Goal: Transaction & Acquisition: Purchase product/service

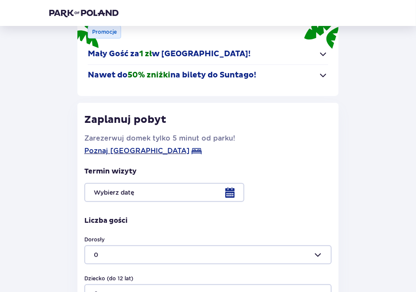
scroll to position [83, 0]
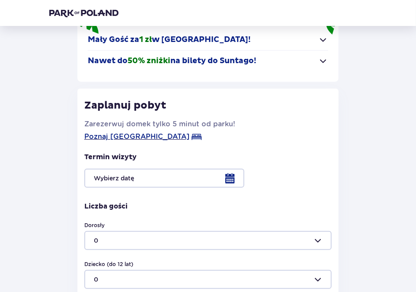
click at [187, 64] on p "Nawet do 50% zniżki na bilety do Suntago!" at bounding box center [172, 61] width 169 height 10
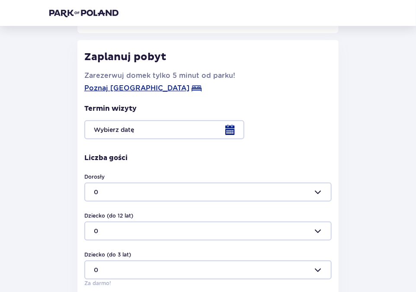
scroll to position [166, 0]
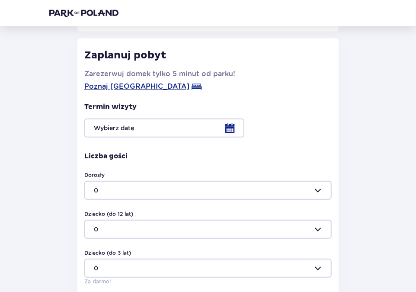
click at [231, 131] on div at bounding box center [207, 128] width 247 height 19
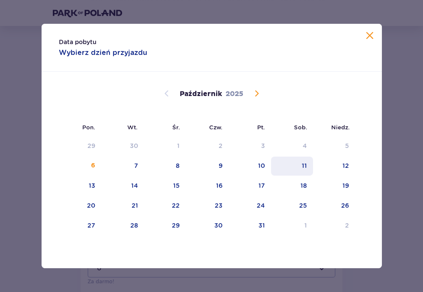
click at [300, 169] on div "11" at bounding box center [292, 166] width 42 height 19
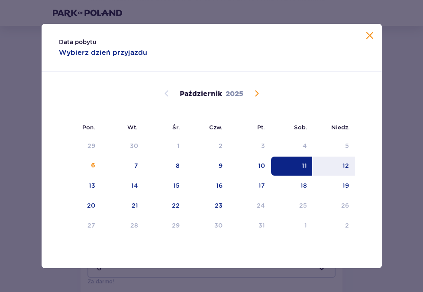
click at [300, 169] on div "11" at bounding box center [292, 166] width 42 height 19
click at [370, 37] on span "Zamknij" at bounding box center [369, 36] width 10 height 10
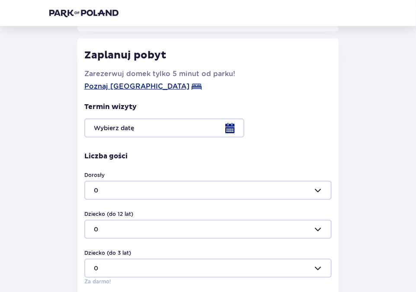
click at [123, 125] on div at bounding box center [207, 128] width 247 height 19
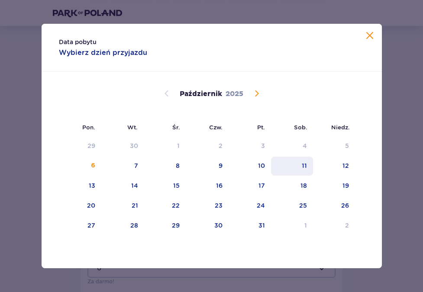
click at [299, 168] on div "11" at bounding box center [292, 166] width 42 height 19
click at [369, 38] on span "Zamknij" at bounding box center [369, 36] width 10 height 10
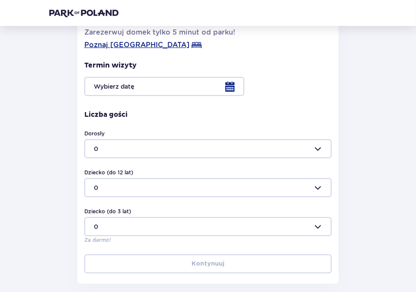
scroll to position [251, 0]
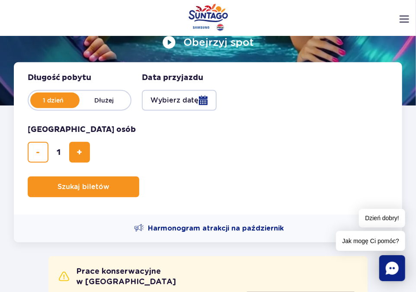
click at [176, 96] on button "Wybierz datę" at bounding box center [179, 100] width 75 height 21
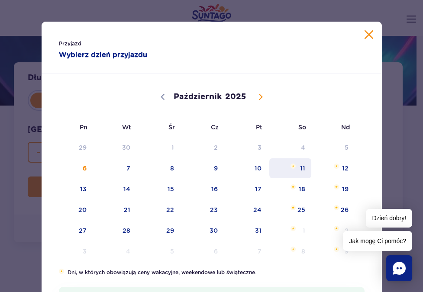
click at [302, 170] on span "11" at bounding box center [290, 168] width 44 height 20
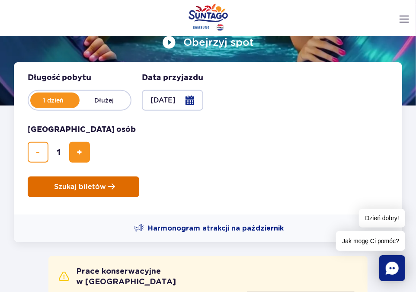
click at [114, 180] on button "Szukaj biletów" at bounding box center [84, 186] width 112 height 21
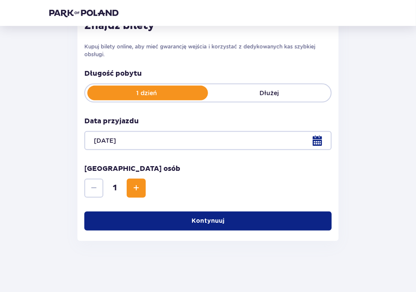
scroll to position [132, 0]
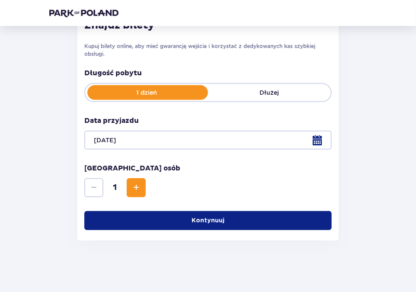
click at [134, 188] on span "Zwiększ" at bounding box center [136, 188] width 10 height 10
click at [223, 225] on button "Kontynuuj" at bounding box center [207, 220] width 247 height 19
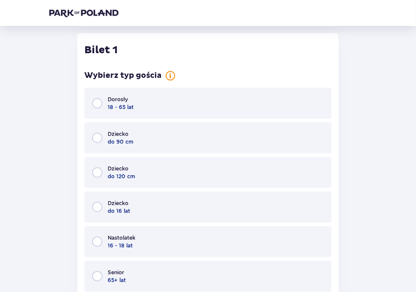
scroll to position [388, 0]
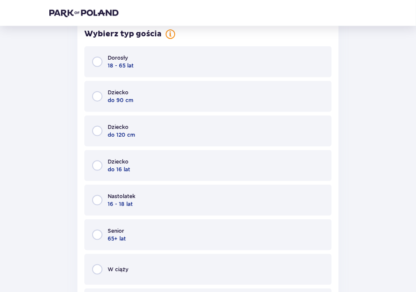
click at [107, 59] on div "Dorosły 18 - 65 lat" at bounding box center [207, 61] width 247 height 31
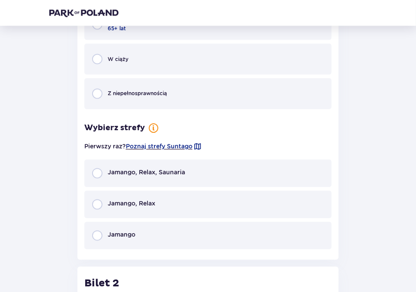
scroll to position [647, 0]
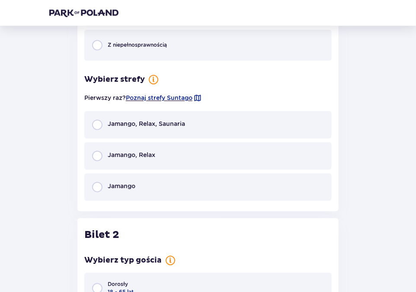
click at [116, 155] on span "Jamango, Relax" at bounding box center [132, 155] width 48 height 9
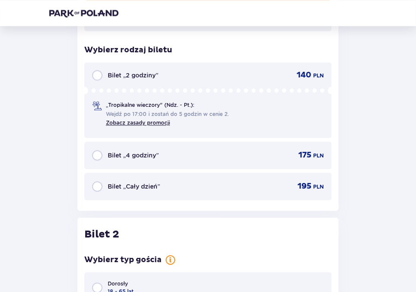
scroll to position [828, 0]
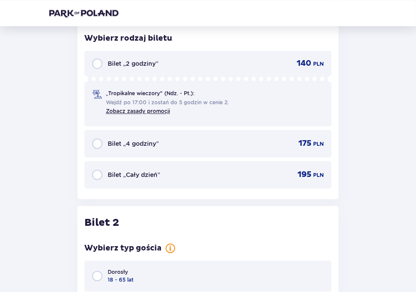
click at [135, 138] on div "Bilet „4 godziny”" at bounding box center [125, 143] width 67 height 10
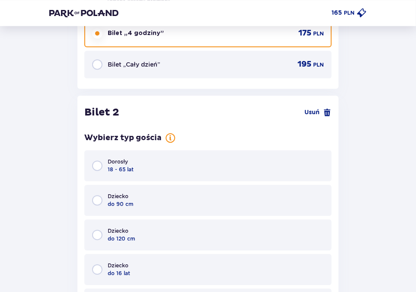
scroll to position [959, 0]
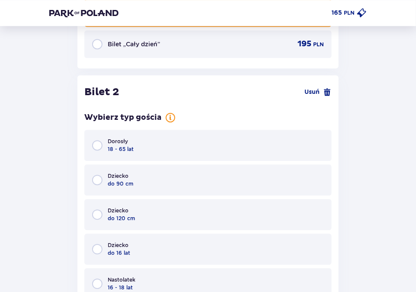
click at [141, 151] on div "Dorosły 18 - 65 lat" at bounding box center [207, 145] width 247 height 31
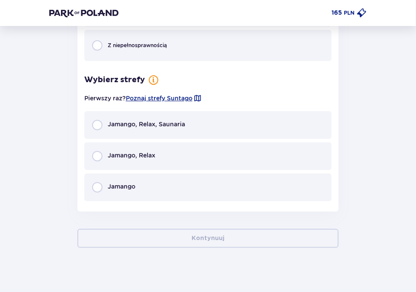
scroll to position [1308, 0]
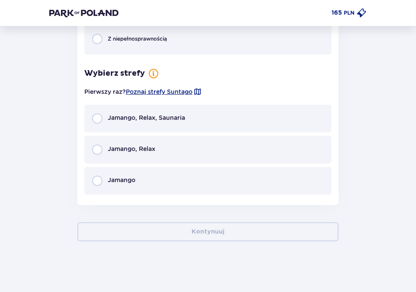
click at [141, 151] on span "Jamango, Relax" at bounding box center [132, 148] width 48 height 9
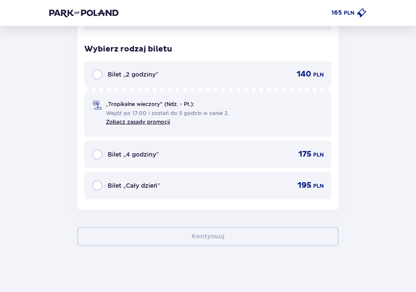
scroll to position [1476, 0]
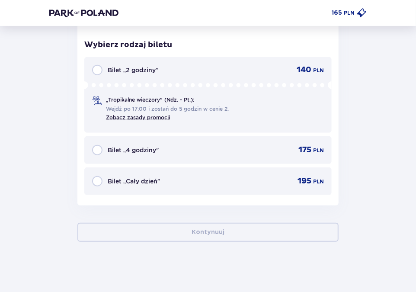
click at [141, 151] on span "Bilet „4 godziny”" at bounding box center [133, 150] width 51 height 9
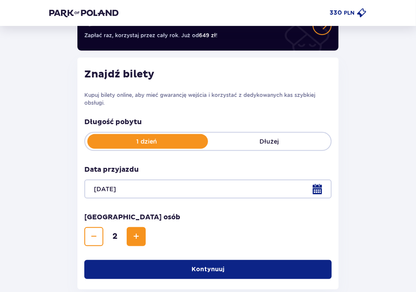
scroll to position [8, 0]
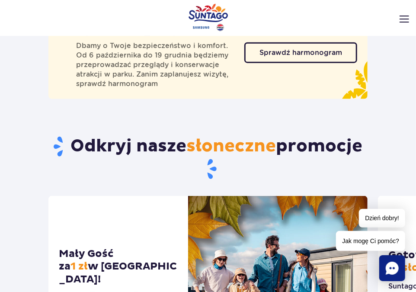
scroll to position [333, 0]
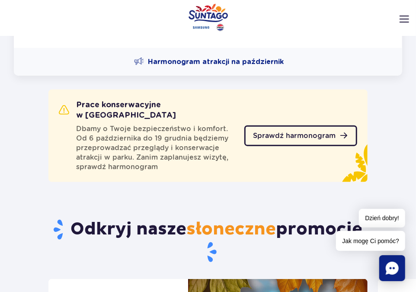
click at [304, 125] on link "Sprawdź harmonogram" at bounding box center [300, 135] width 113 height 21
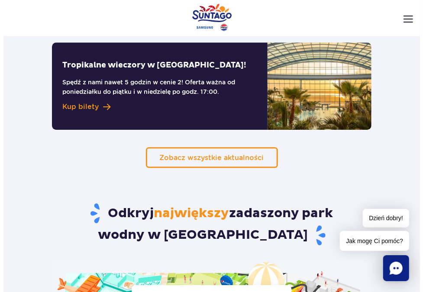
scroll to position [998, 0]
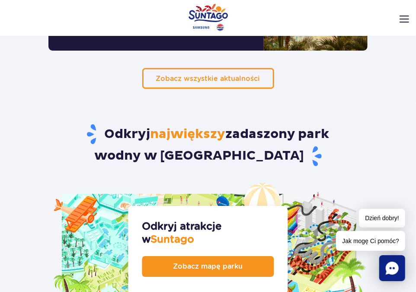
click at [399, 17] on div "Podaruj voucher Podaruj Voucher prezentowy do Suntago! Zarządzaj biletami Posłu…" at bounding box center [208, 8] width 416 height 17
click at [404, 19] on img at bounding box center [405, 19] width 10 height 7
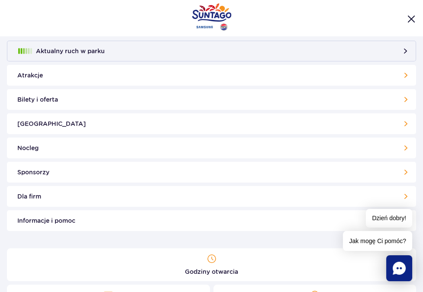
click at [98, 104] on link "Bilety i oferta" at bounding box center [211, 99] width 409 height 21
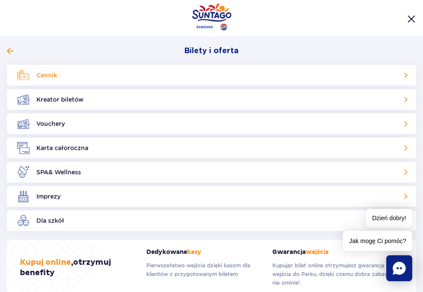
click at [108, 77] on link "Cennik" at bounding box center [211, 75] width 409 height 21
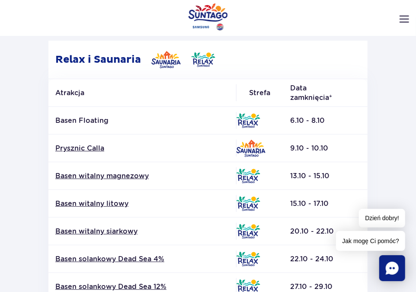
scroll to position [125, 0]
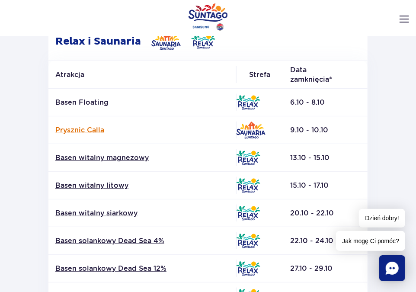
click at [72, 132] on link "Prysznic Calla" at bounding box center [142, 130] width 174 height 10
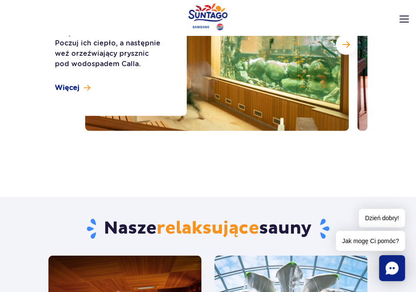
scroll to position [20, 0]
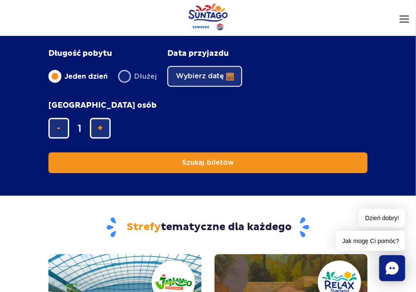
scroll to position [790, 0]
